Goal: Communication & Community: Answer question/provide support

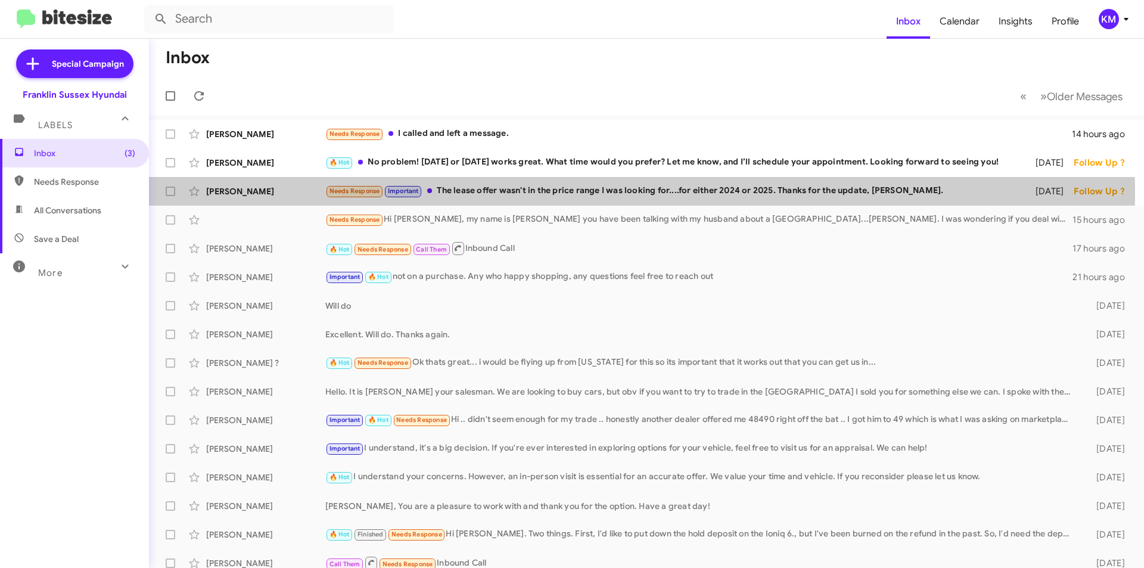
click at [447, 192] on div "Needs Response Important The lease offer wasn't in the price range I was lookin…" at bounding box center [672, 191] width 695 height 14
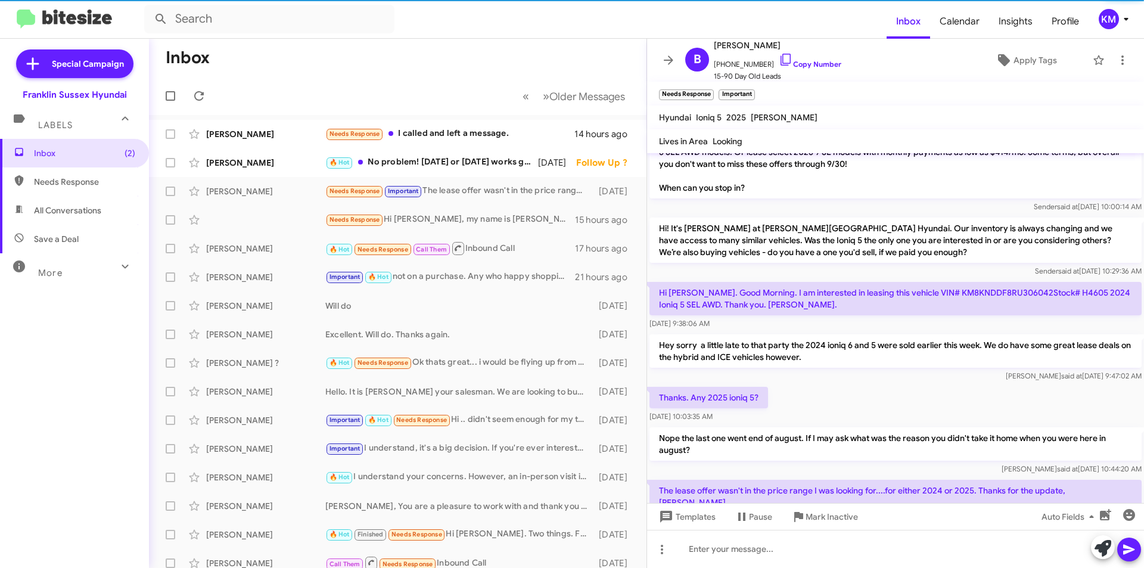
scroll to position [319, 0]
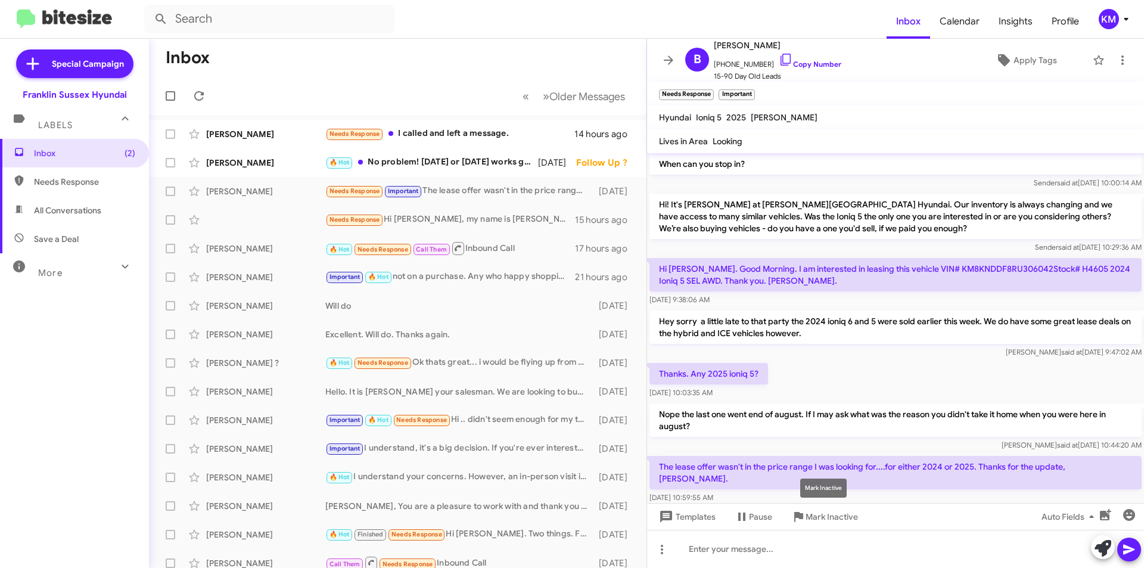
click at [802, 516] on icon at bounding box center [798, 517] width 9 height 10
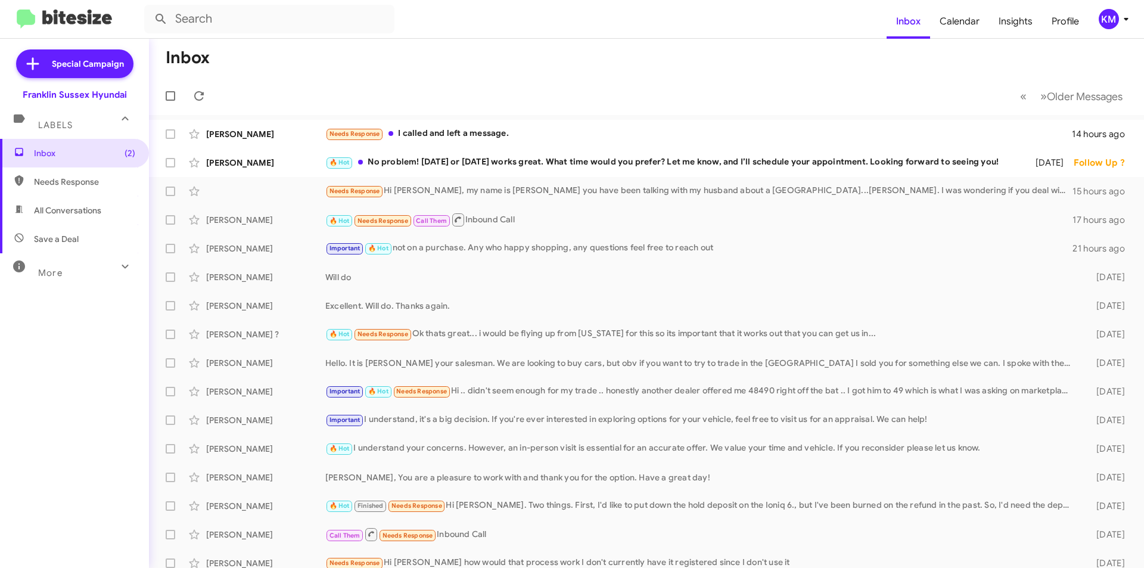
click at [423, 135] on div "Needs Response I called and left a message." at bounding box center [698, 134] width 747 height 14
